Goal: Navigation & Orientation: Find specific page/section

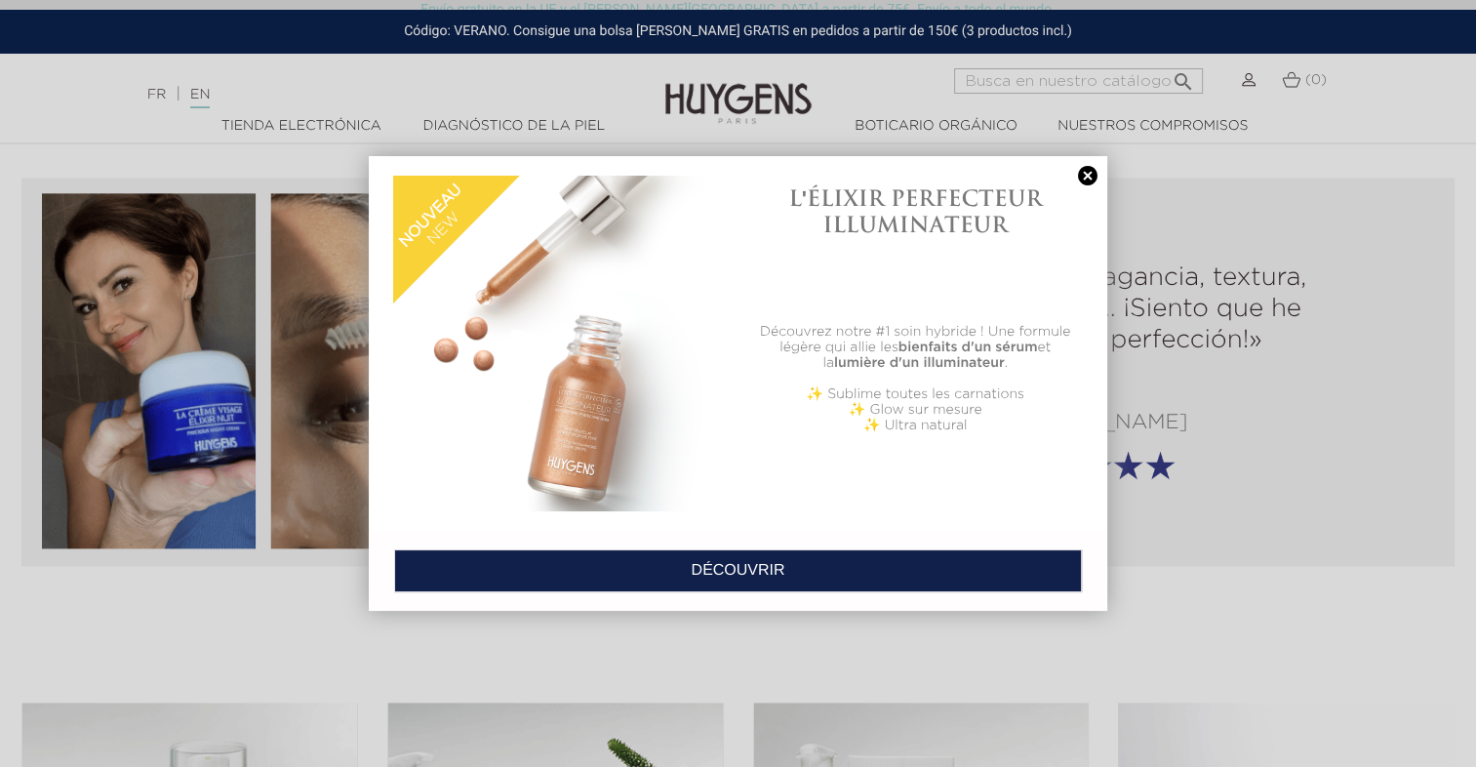
scroll to position [1951, 0]
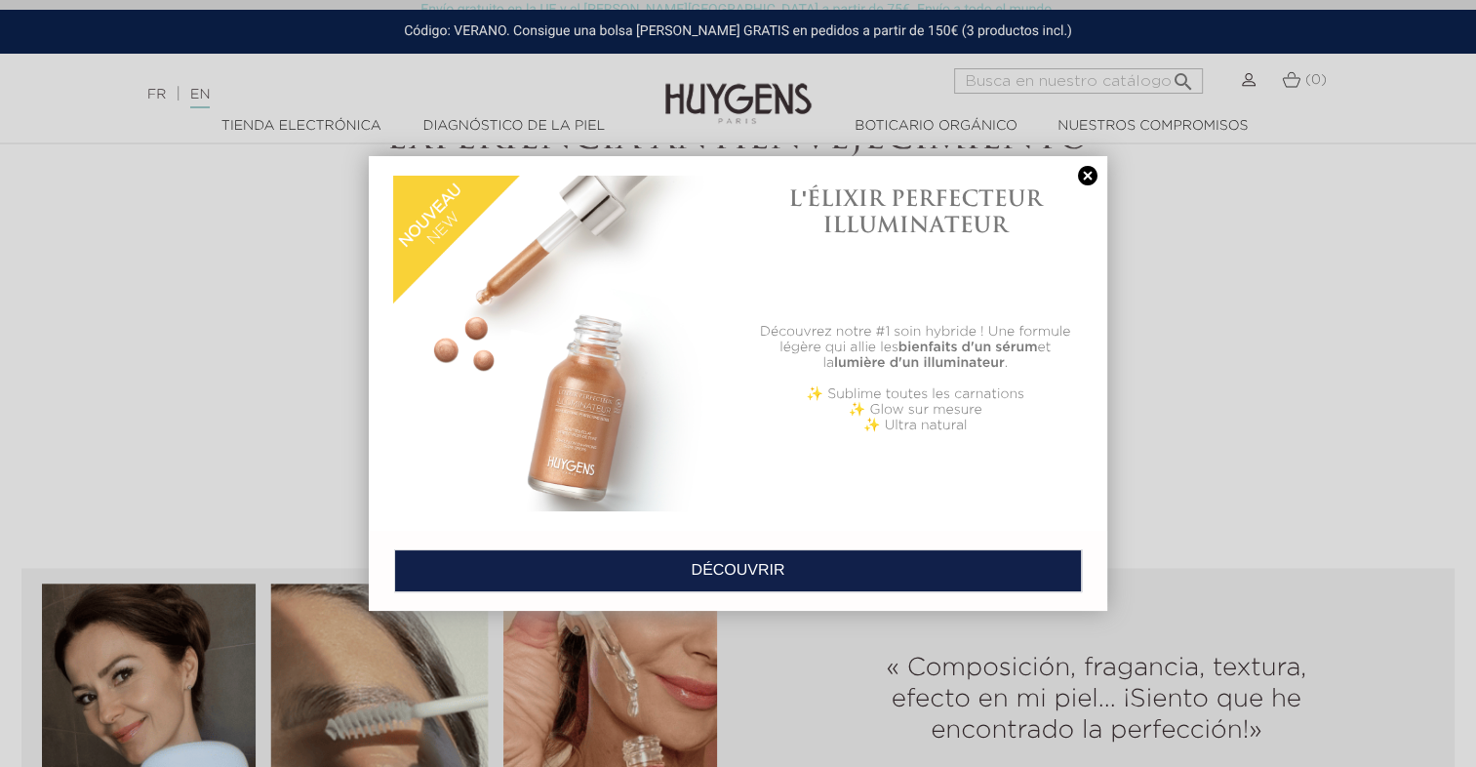
click at [1084, 174] on link at bounding box center [1087, 176] width 27 height 20
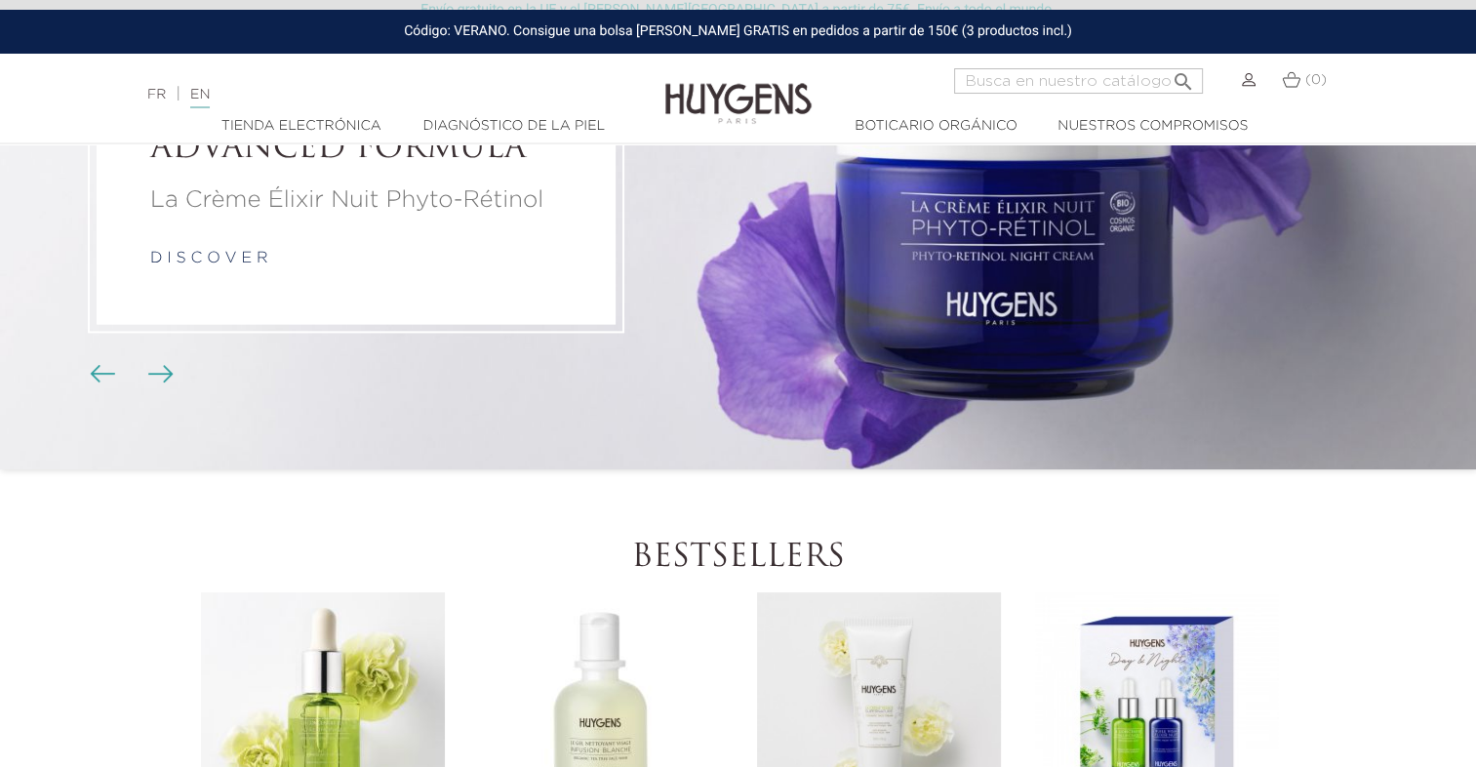
scroll to position [98, 0]
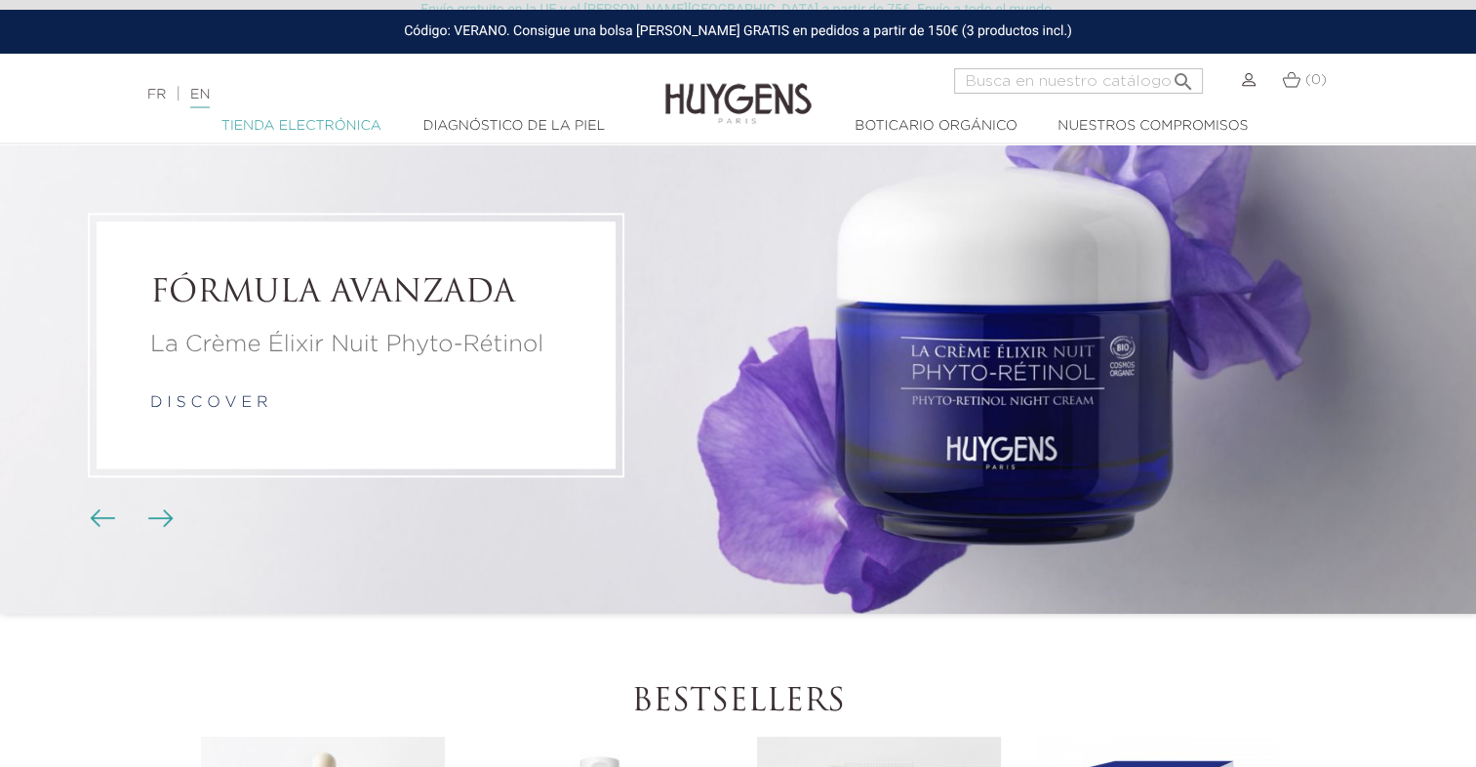
click at [339, 123] on font "Tienda electrónica" at bounding box center [301, 126] width 160 height 14
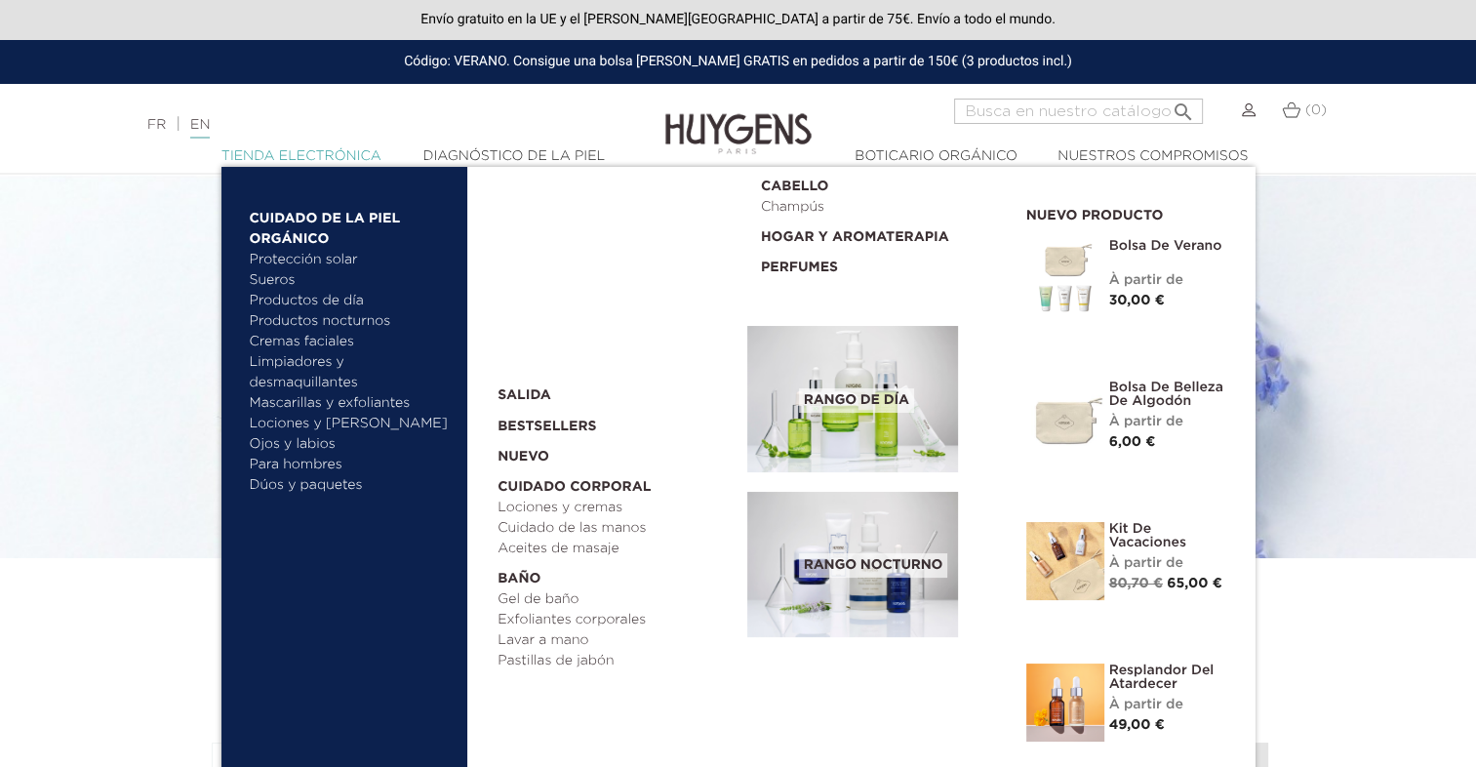
click at [336, 154] on font "Tienda electrónica" at bounding box center [301, 156] width 160 height 14
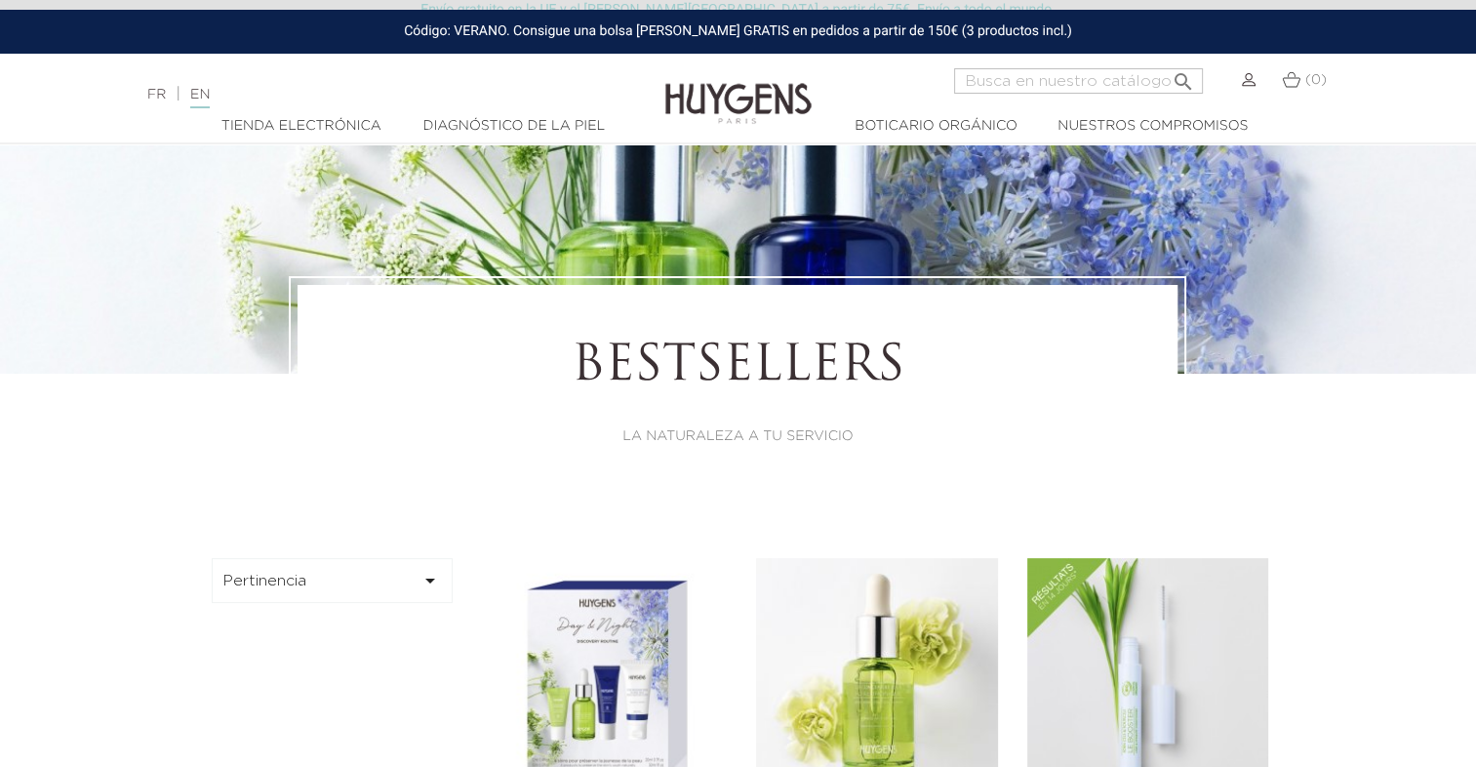
scroll to position [98, 0]
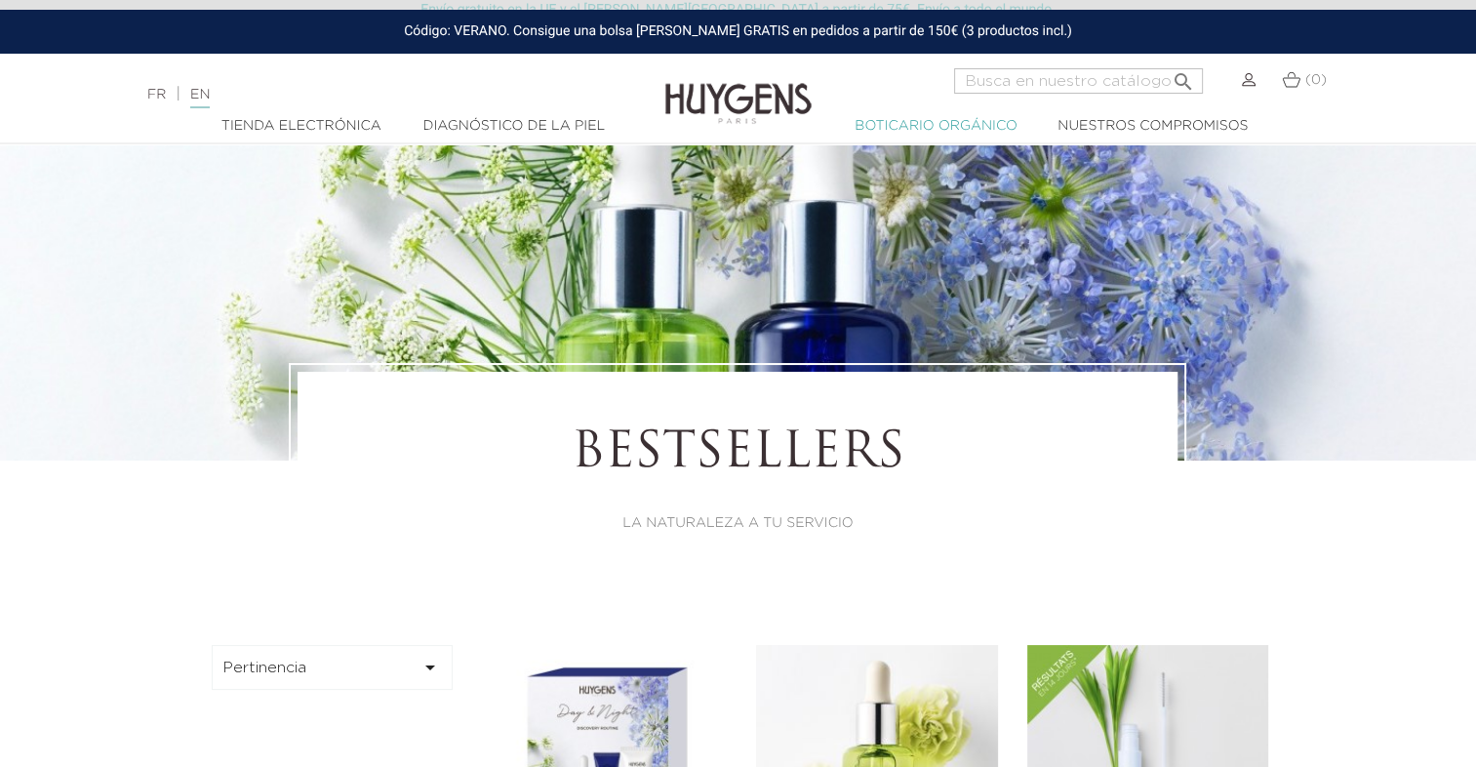
click at [910, 131] on font "Boticario orgánico" at bounding box center [935, 126] width 163 height 14
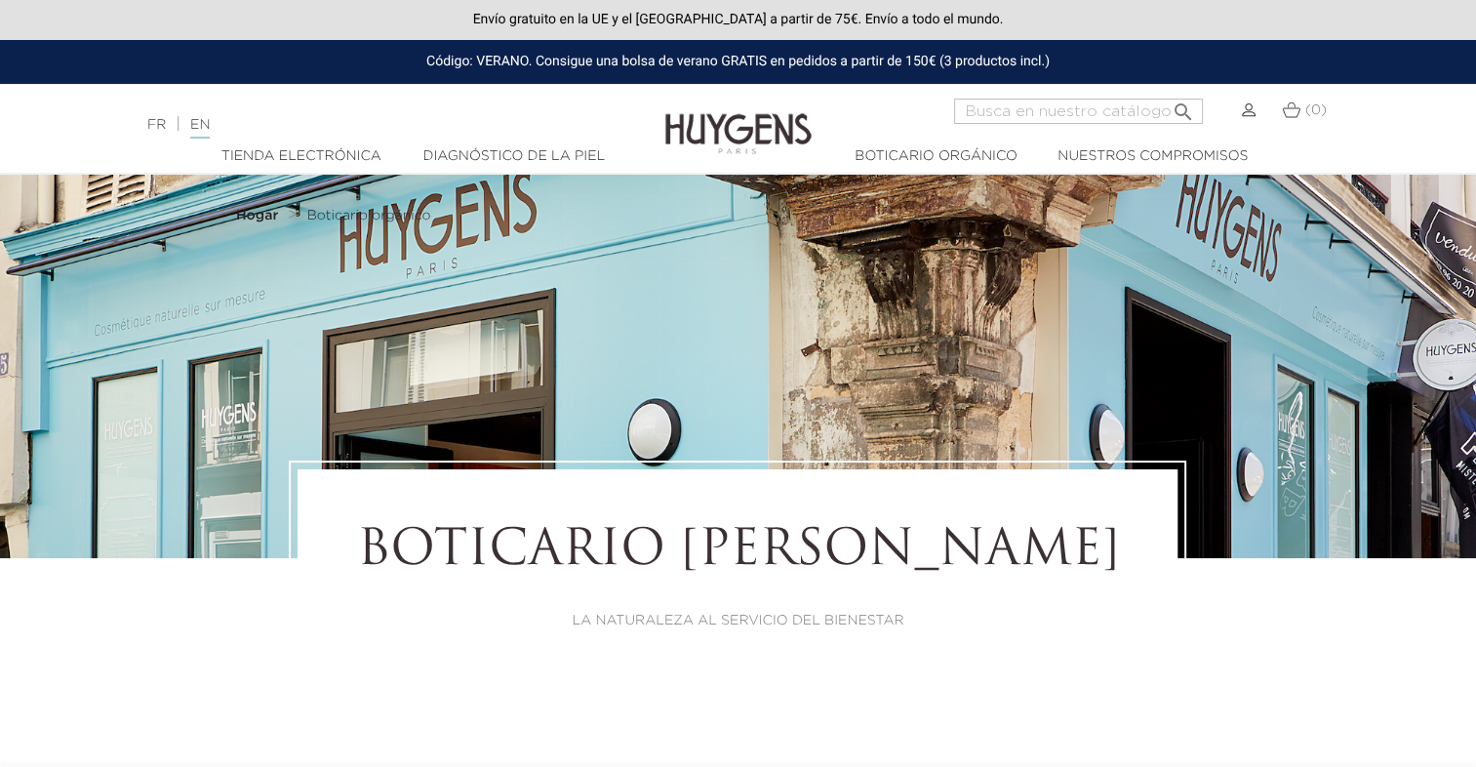
select select "FR"
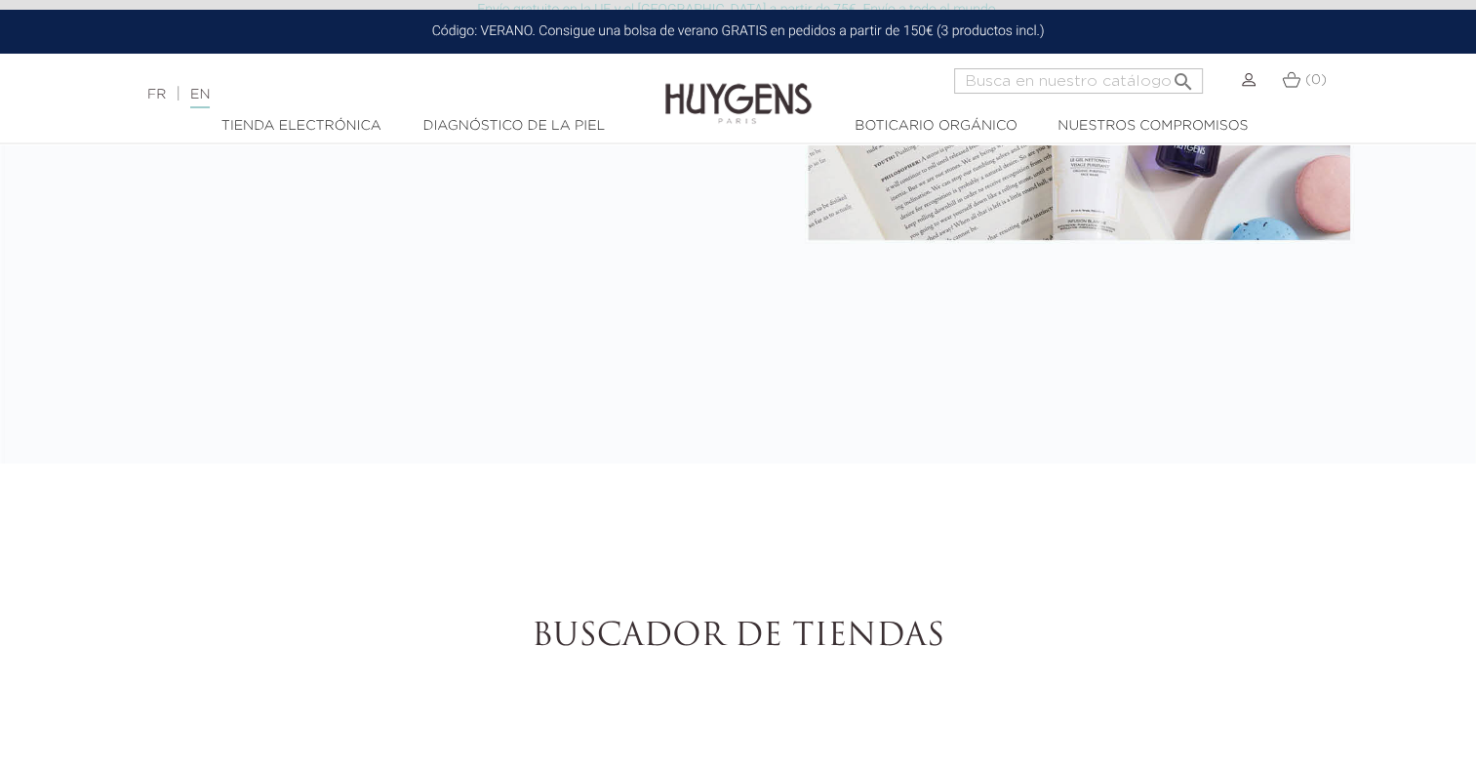
scroll to position [3511, 0]
